Goal: Find specific page/section: Find specific page/section

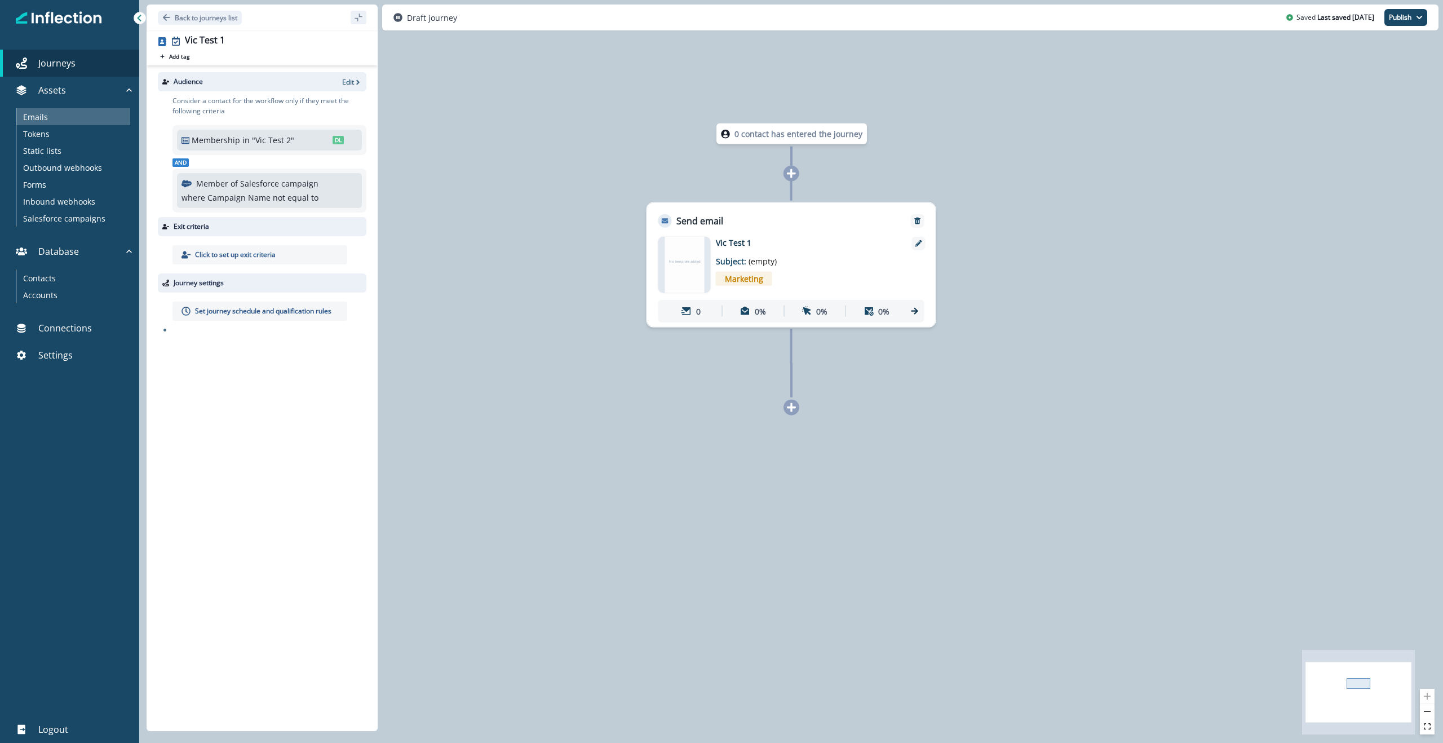
click at [55, 122] on div "Emails" at bounding box center [73, 116] width 114 height 17
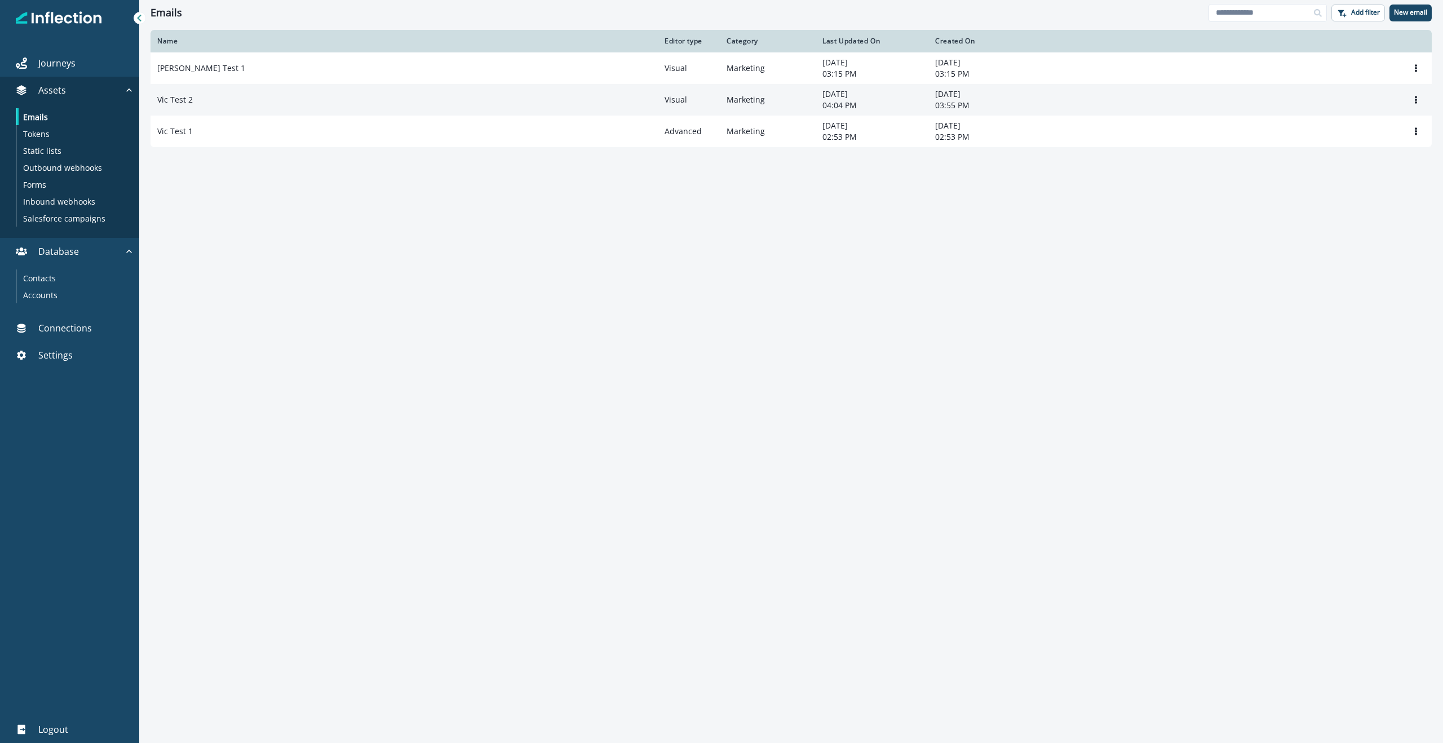
click at [192, 99] on p "Vic Test 2" at bounding box center [175, 99] width 36 height 11
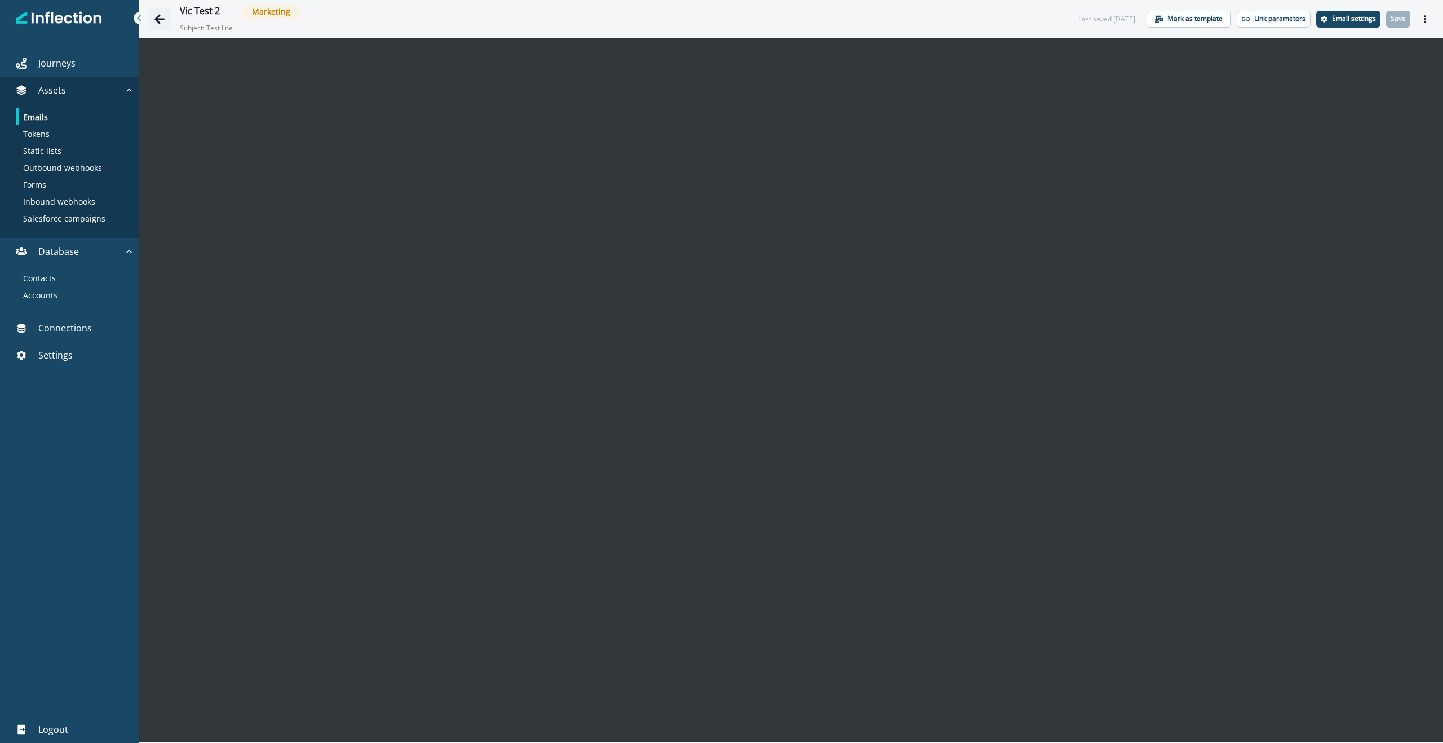
click at [154, 17] on icon "Go back" at bounding box center [159, 19] width 11 height 11
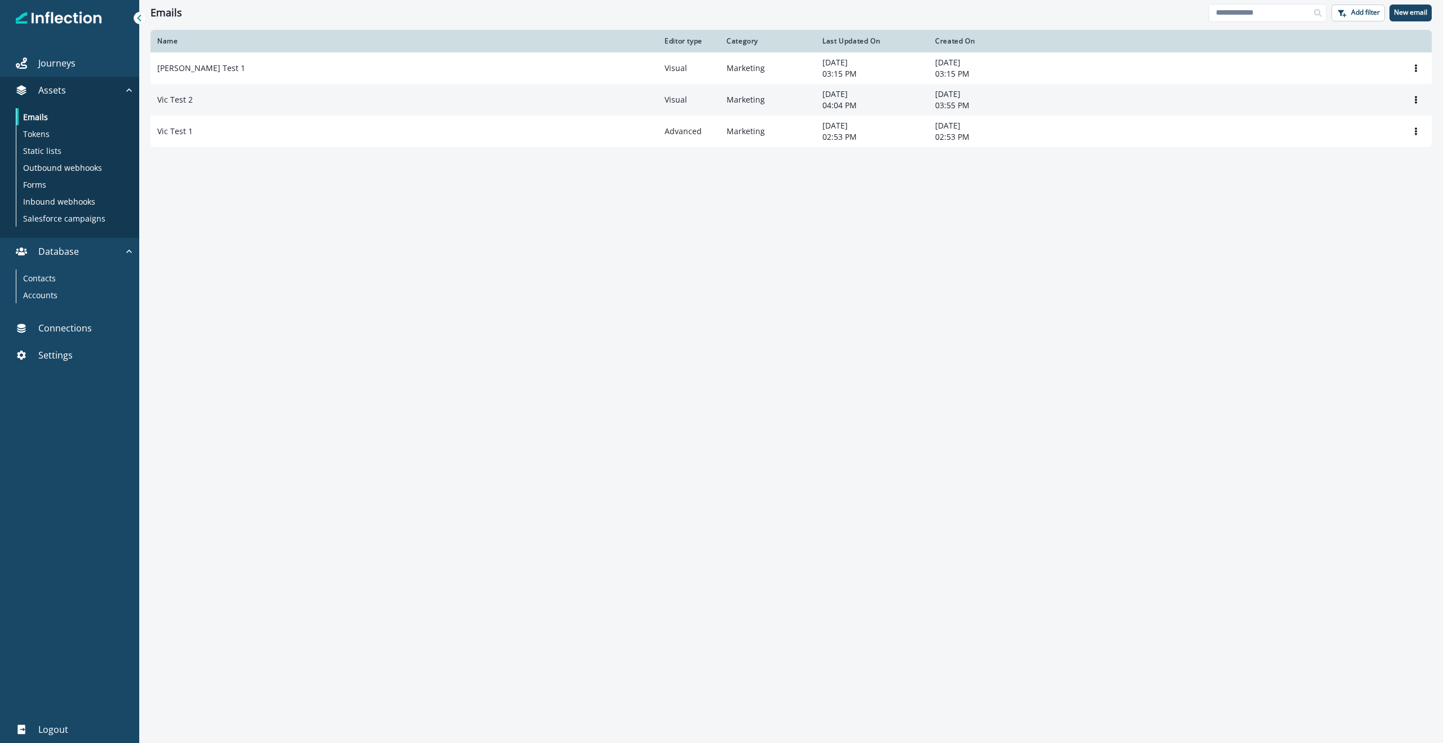
click at [485, 96] on div "Vic Test 2" at bounding box center [404, 99] width 494 height 11
